Goal: Task Accomplishment & Management: Complete application form

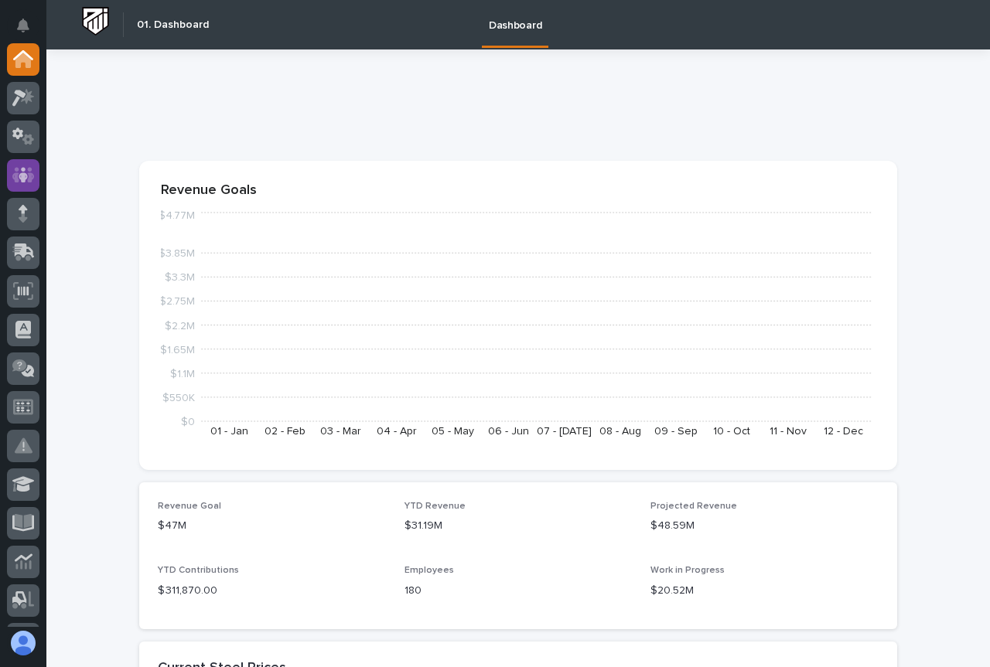
click at [31, 182] on icon at bounding box center [23, 174] width 22 height 15
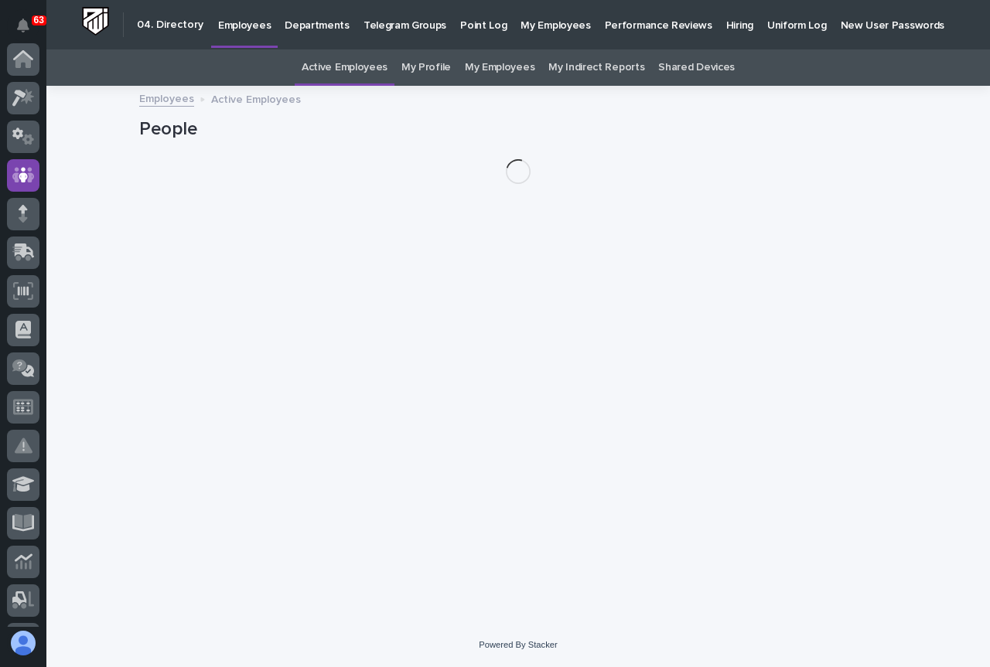
scroll to position [116, 0]
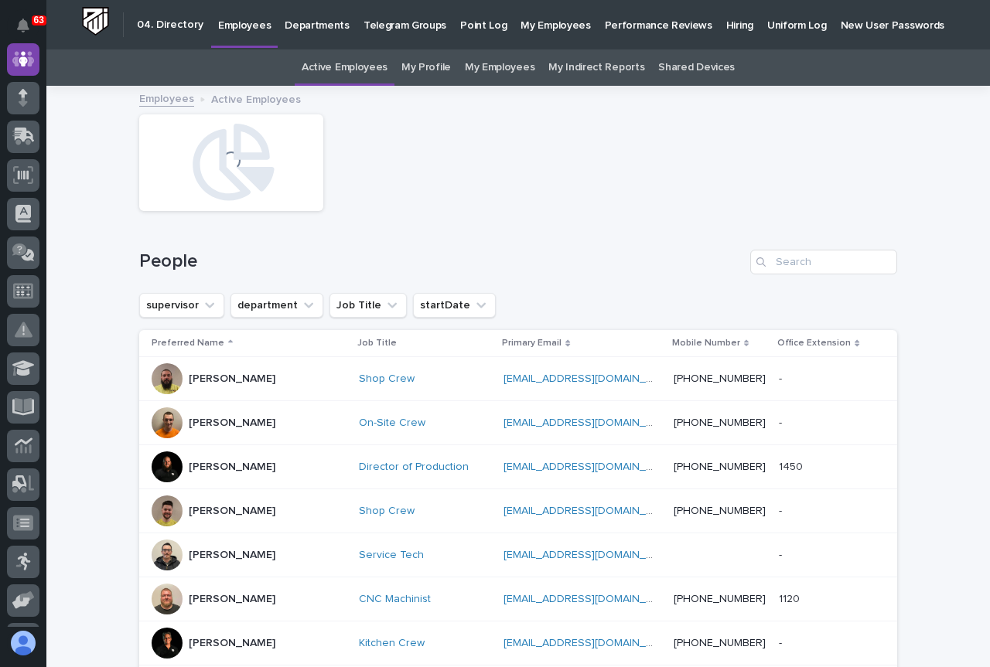
click at [726, 32] on p "Hiring" at bounding box center [739, 16] width 27 height 32
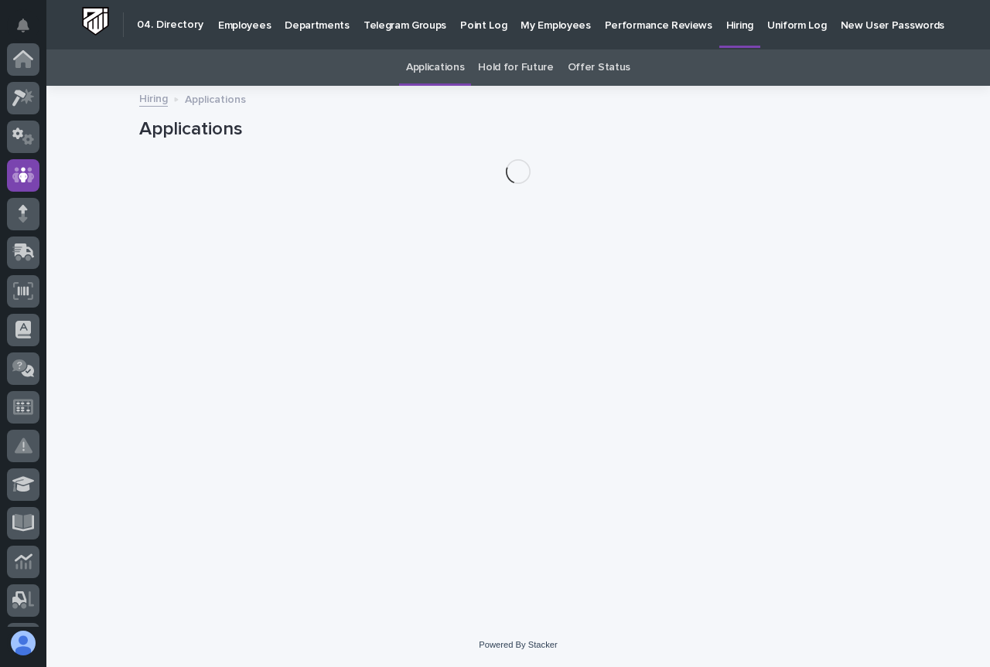
scroll to position [116, 0]
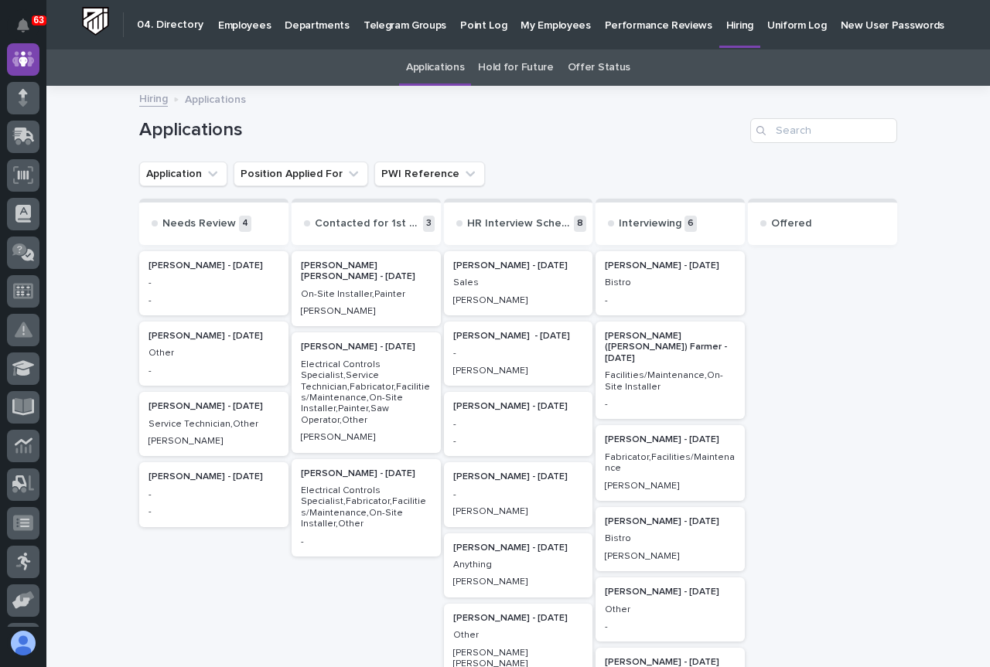
click at [247, 289] on div "[PERSON_NAME] - [DATE] - -" at bounding box center [213, 283] width 149 height 64
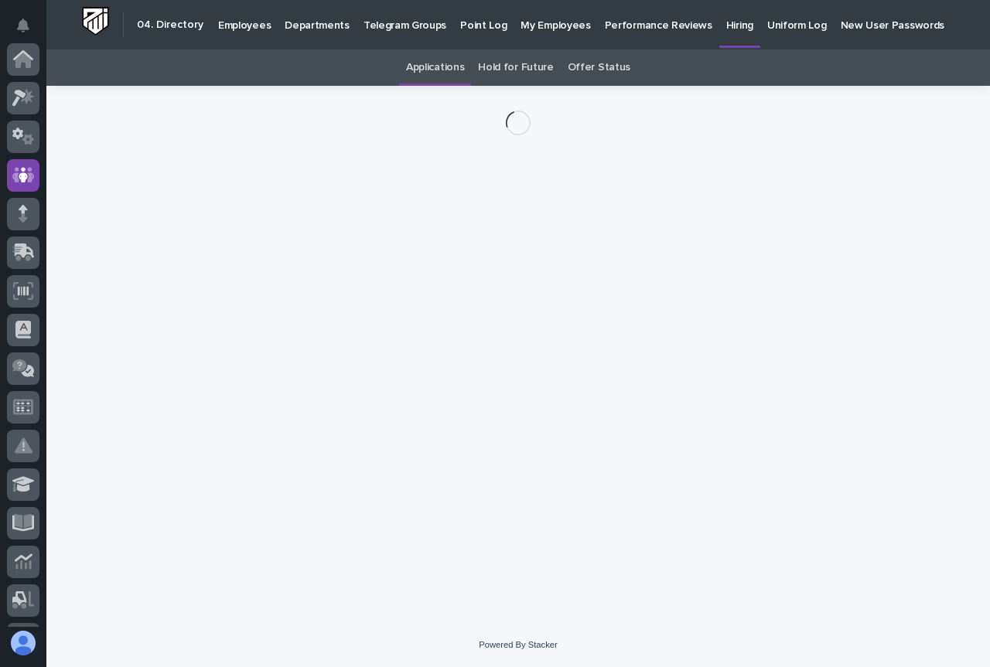
scroll to position [116, 0]
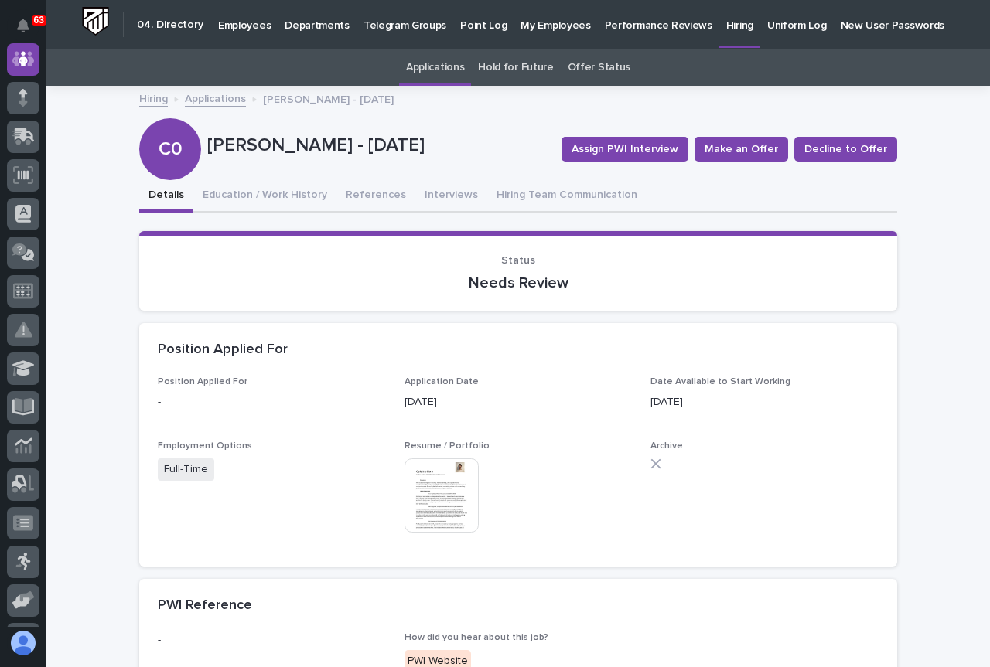
click at [426, 483] on img at bounding box center [441, 496] width 74 height 74
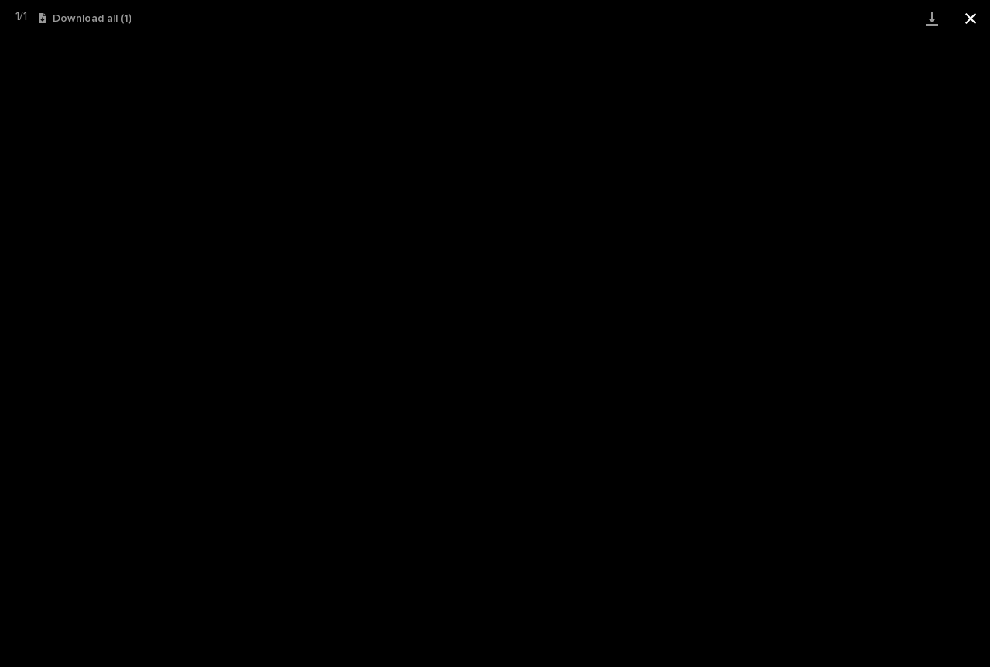
click at [977, 22] on button "Close gallery" at bounding box center [970, 18] width 39 height 36
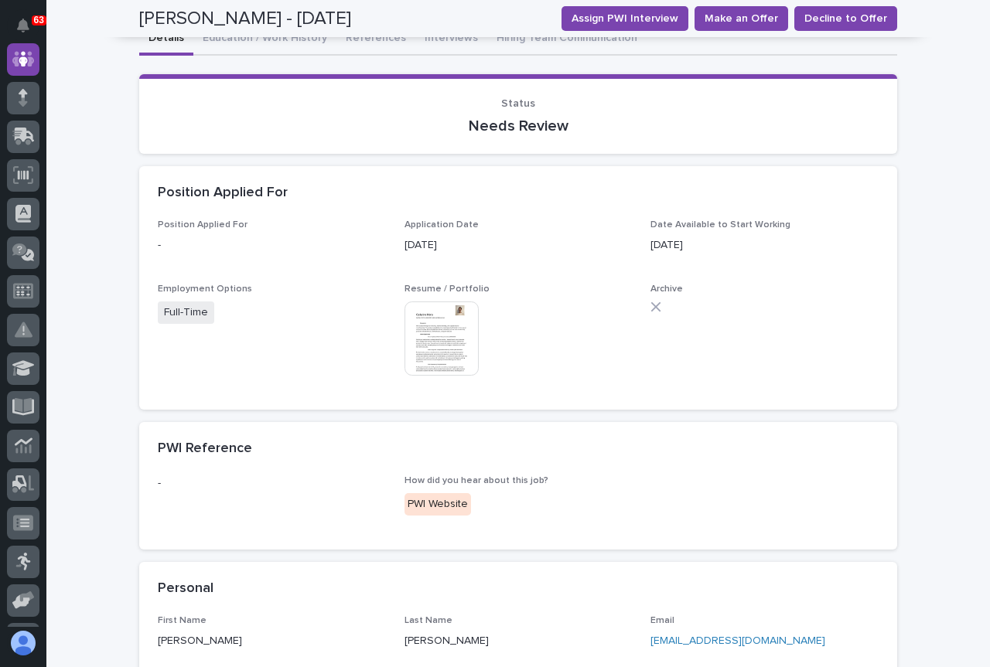
scroll to position [0, 0]
